Goal: Information Seeking & Learning: Learn about a topic

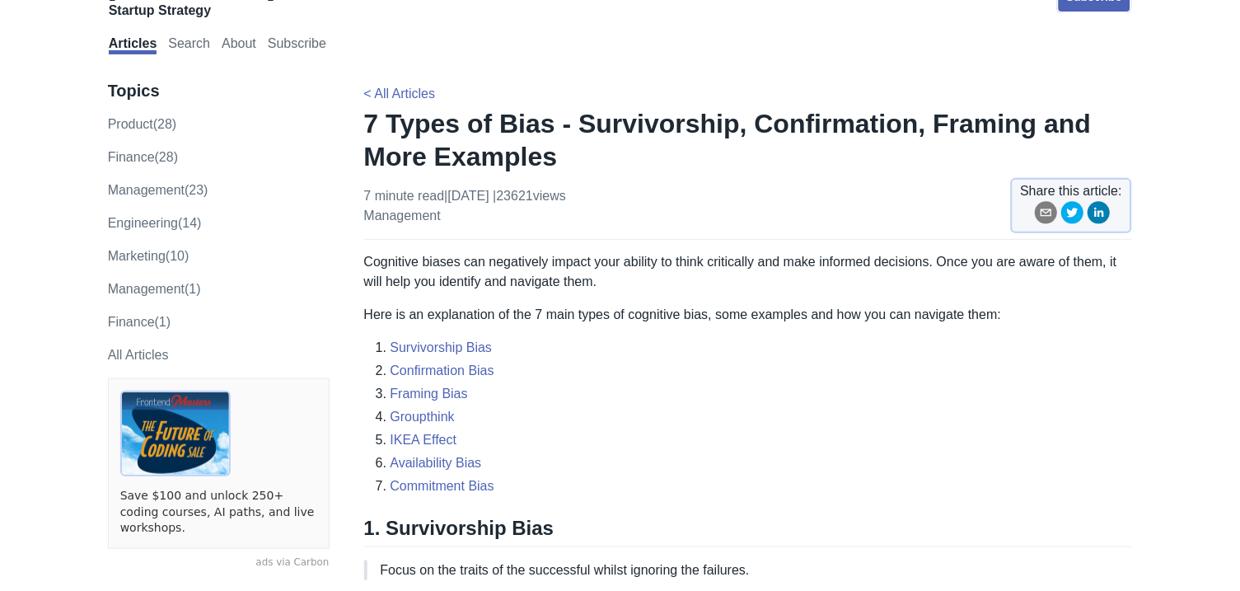
scroll to position [27, 0]
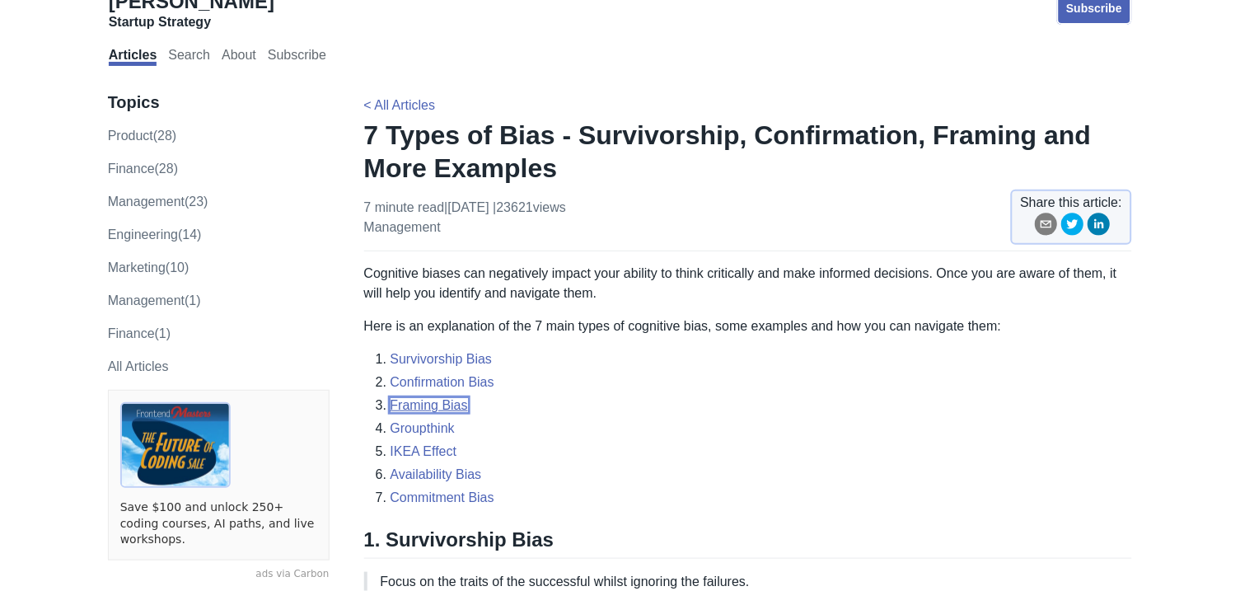
click at [411, 405] on link "Framing Bias" at bounding box center [429, 405] width 77 height 14
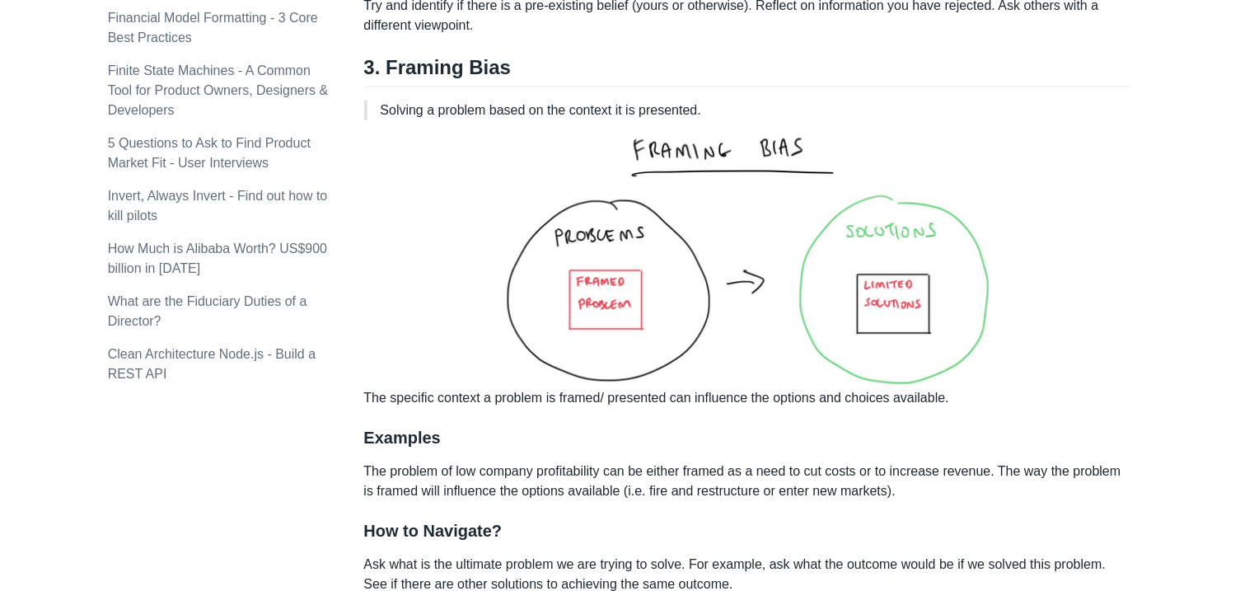
scroll to position [1846, 0]
click at [505, 119] on p "Solving a problem based on the context it is presented." at bounding box center [750, 111] width 739 height 20
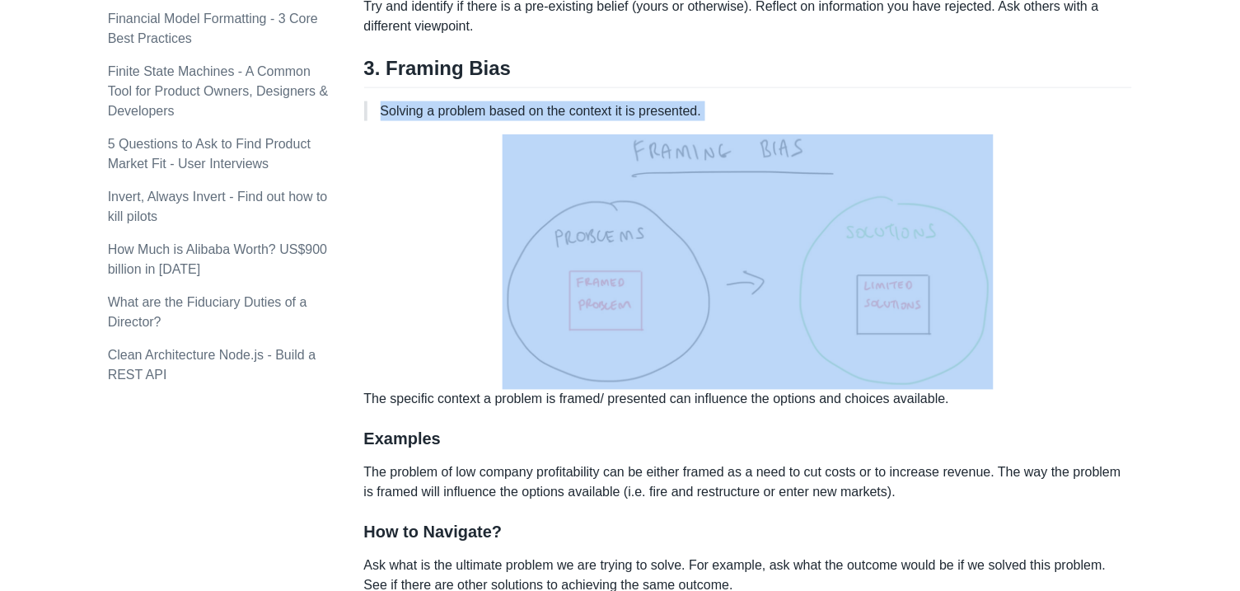
click at [505, 119] on p "Solving a problem based on the context it is presented." at bounding box center [750, 111] width 739 height 20
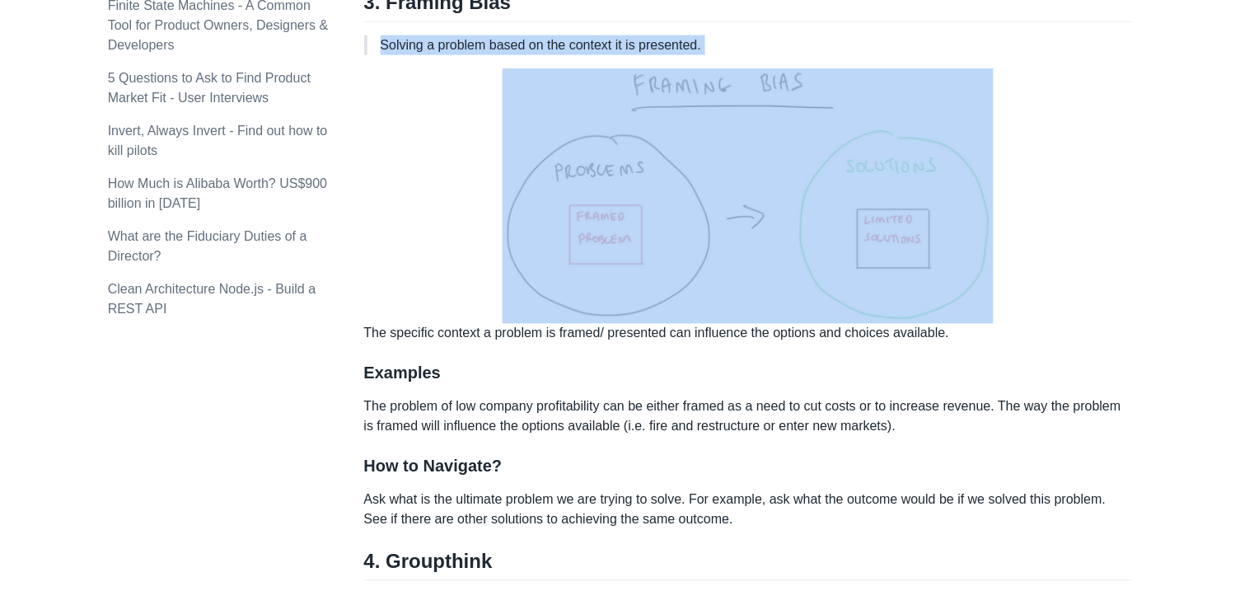
scroll to position [1913, 0]
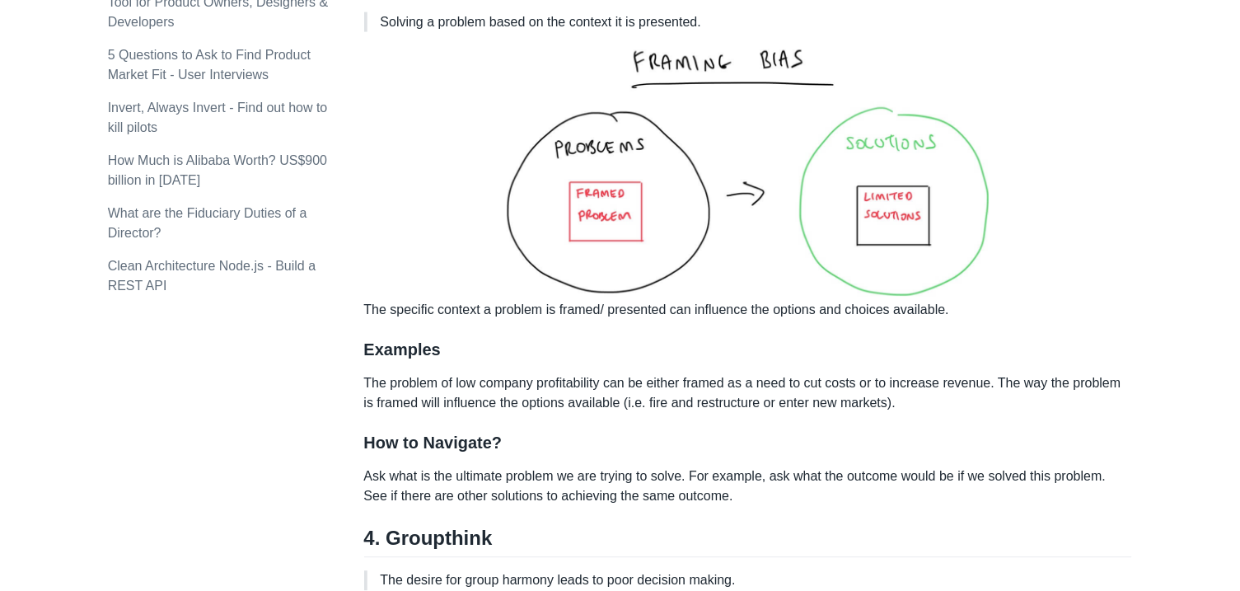
scroll to position [1937, 0]
